Goal: Information Seeking & Learning: Find specific fact

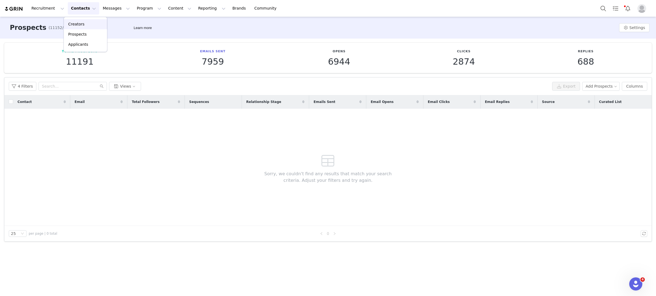
click at [91, 26] on div "Creators" at bounding box center [85, 24] width 37 height 6
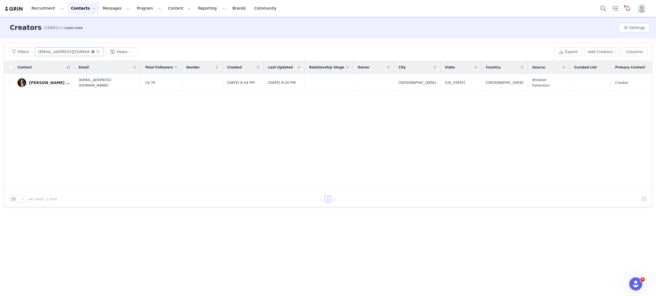
click at [92, 50] on icon "icon: close-circle" at bounding box center [92, 51] width 3 height 3
click at [65, 50] on input "text" at bounding box center [69, 51] width 68 height 9
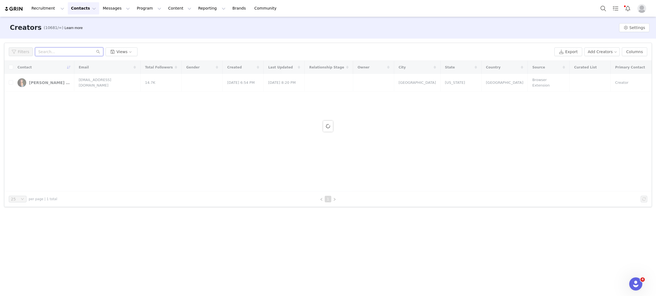
paste input "[EMAIL_ADDRESS][DOMAIN_NAME]"
type input "[EMAIL_ADDRESS][DOMAIN_NAME]"
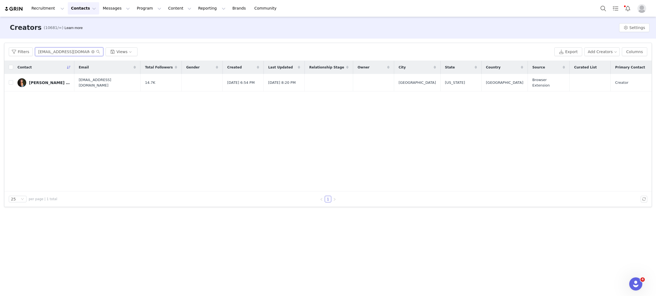
click at [88, 51] on input "[EMAIL_ADDRESS][DOMAIN_NAME]" at bounding box center [69, 51] width 68 height 9
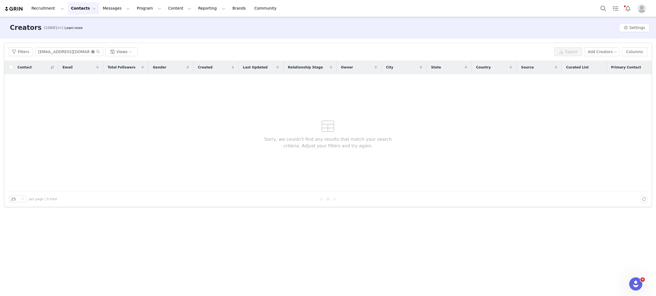
click at [92, 51] on icon "icon: close-circle" at bounding box center [92, 51] width 3 height 3
click at [72, 51] on input "text" at bounding box center [69, 51] width 68 height 9
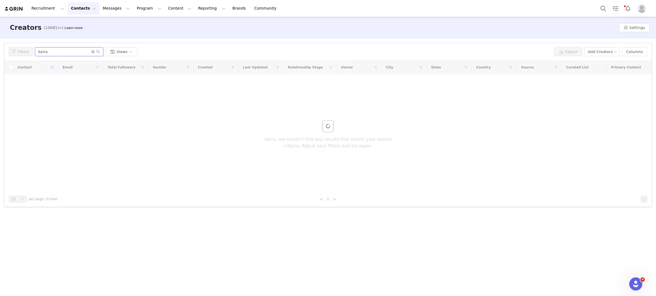
type input "keira"
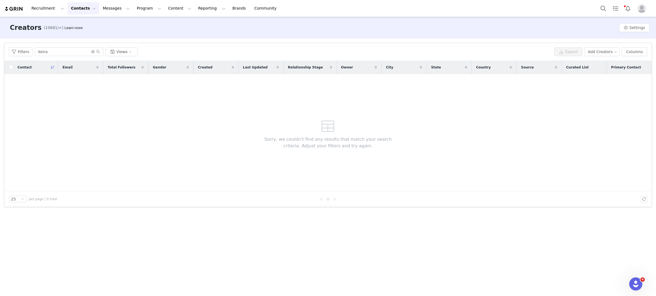
click at [260, 85] on div "Sorry, we couldn't find any results that match your search criteria. Adjust you…" at bounding box center [328, 132] width 157 height 117
click at [65, 51] on input "keira" at bounding box center [69, 51] width 68 height 9
click at [80, 52] on input "keira" at bounding box center [69, 51] width 68 height 9
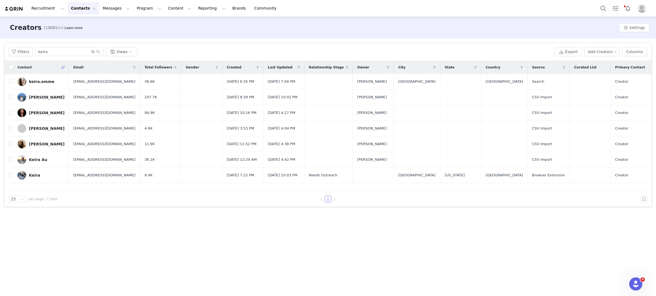
click at [192, 195] on div "25 per page | 7 total 1" at bounding box center [328, 198] width 648 height 15
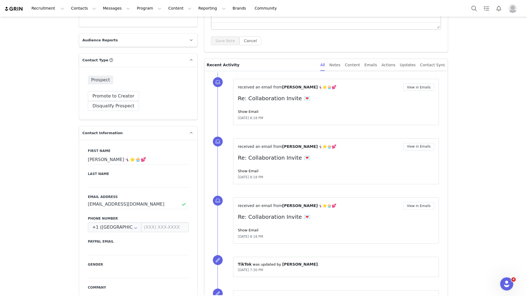
scroll to position [116, 0]
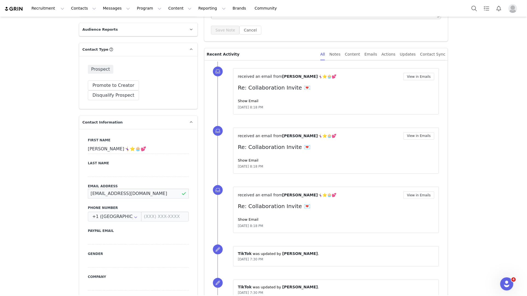
click at [148, 188] on input "[EMAIL_ADDRESS][DOMAIN_NAME]" at bounding box center [138, 193] width 101 height 10
drag, startPoint x: 162, startPoint y: 182, endPoint x: 58, endPoint y: 181, distance: 103.9
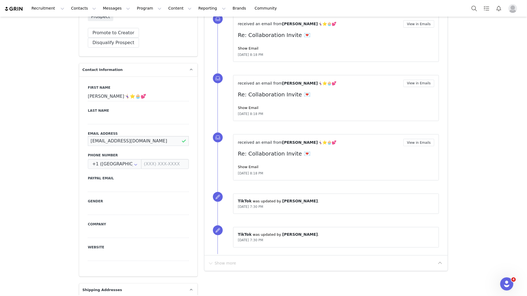
scroll to position [170, 0]
